Goal: Task Accomplishment & Management: Manage account settings

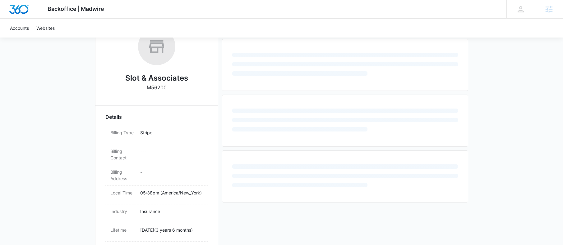
scroll to position [111, 0]
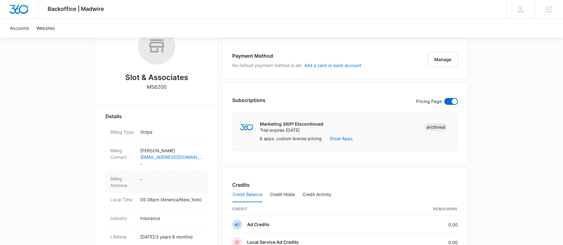
click at [147, 180] on dd "-" at bounding box center [171, 182] width 63 height 13
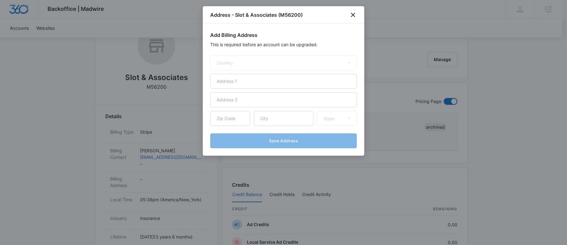
select select "US"
click at [231, 82] on input "text" at bounding box center [283, 81] width 147 height 15
paste input "3499 RIDER TRAIL SOUTH"
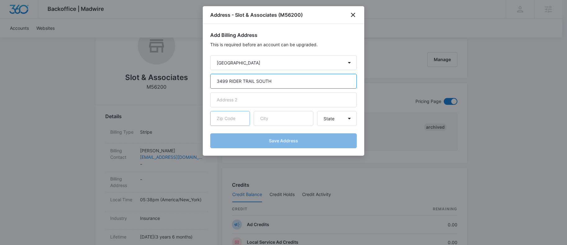
type input "3499 RIDER TRAIL SOUTH"
click at [232, 123] on input "text" at bounding box center [230, 118] width 40 height 15
type input "63045"
click at [279, 117] on input "text" at bounding box center [284, 118] width 60 height 15
type input "Earth City"
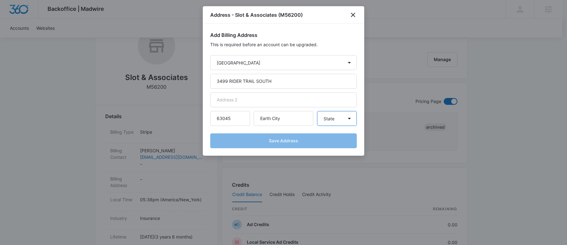
click at [341, 118] on select "State Alaska Alabama Arkansas American Samoa Arizona California Colorado Connec…" at bounding box center [337, 118] width 40 height 15
select select "MO"
click at [317, 111] on select "State Alaska Alabama Arkansas American Samoa Arizona California Colorado Connec…" at bounding box center [337, 118] width 40 height 15
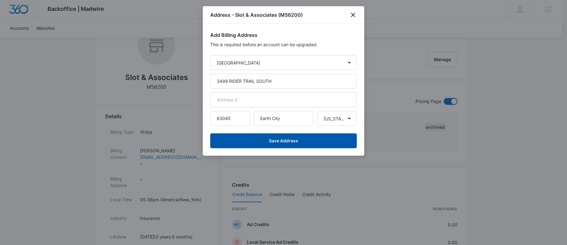
click at [306, 144] on button "Save Address" at bounding box center [283, 141] width 147 height 15
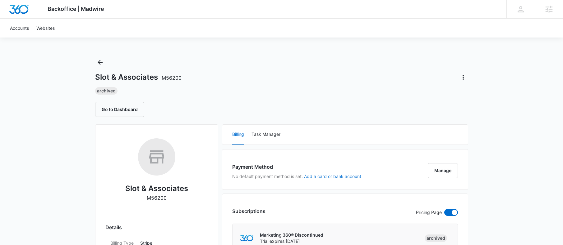
click at [319, 177] on button "Add a card or bank account" at bounding box center [332, 177] width 57 height 4
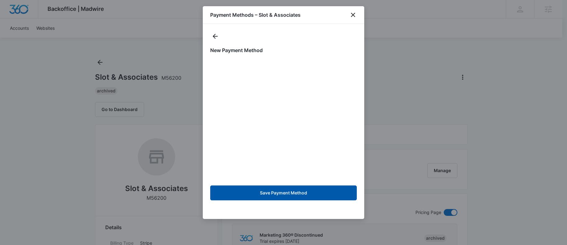
click at [297, 192] on button "Save Payment Method" at bounding box center [283, 193] width 147 height 15
